Goal: Check status

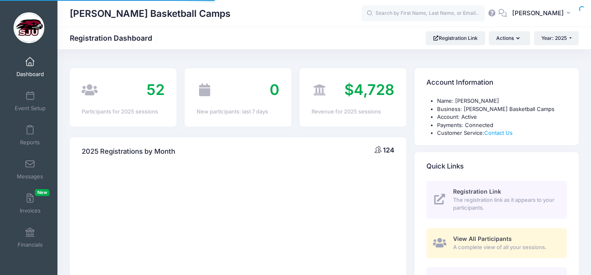
select select
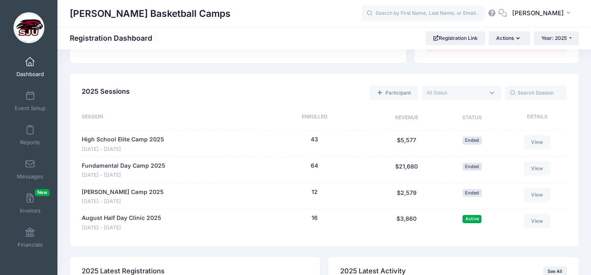
scroll to position [349, 0]
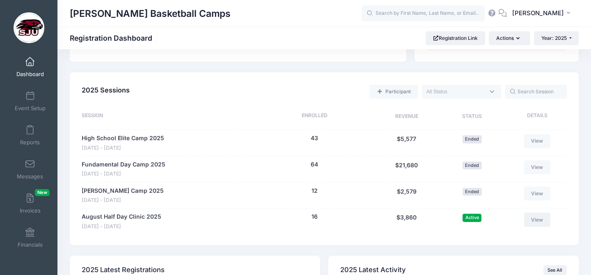
click at [533, 222] on link "View" at bounding box center [537, 219] width 26 height 14
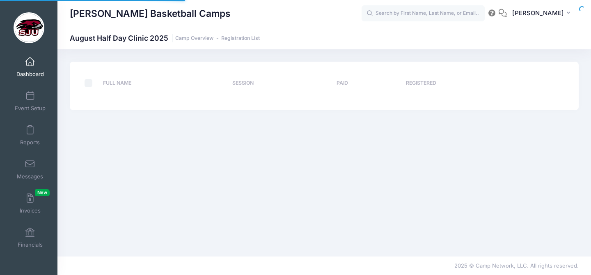
select select "10"
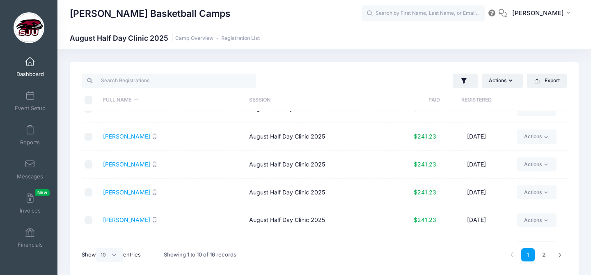
scroll to position [125, 0]
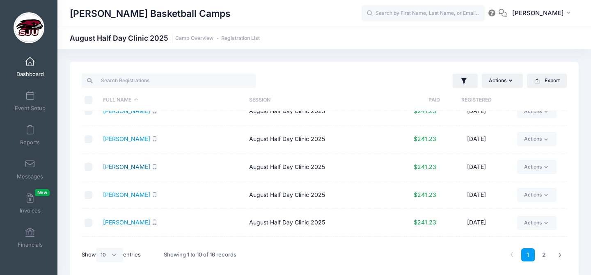
click at [133, 166] on link "[PERSON_NAME]" at bounding box center [126, 166] width 47 height 7
